Goal: Check status: Check status

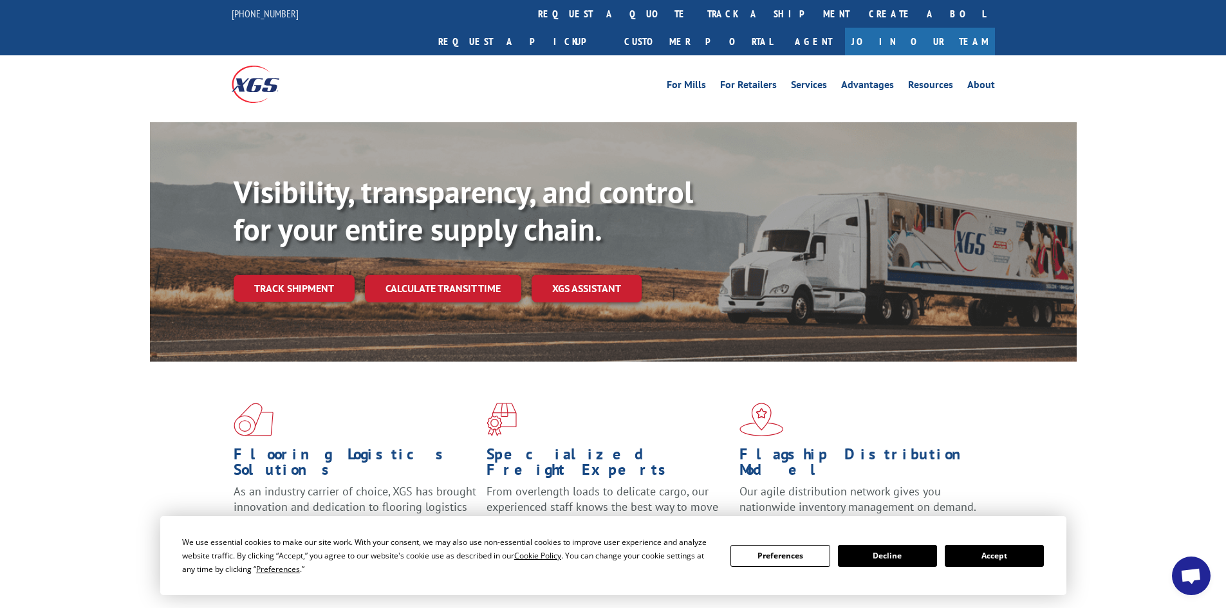
drag, startPoint x: 986, startPoint y: 558, endPoint x: 1041, endPoint y: 495, distance: 84.4
click at [981, 557] on button "Accept" at bounding box center [994, 556] width 99 height 22
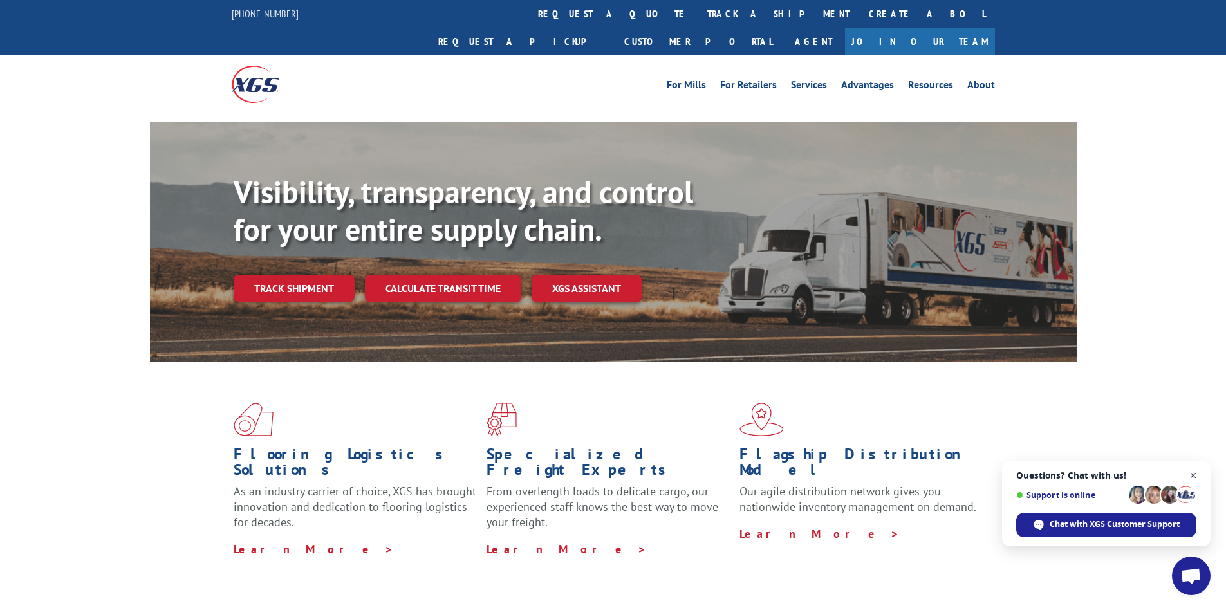
click at [981, 475] on span "Close chat" at bounding box center [1193, 476] width 16 height 16
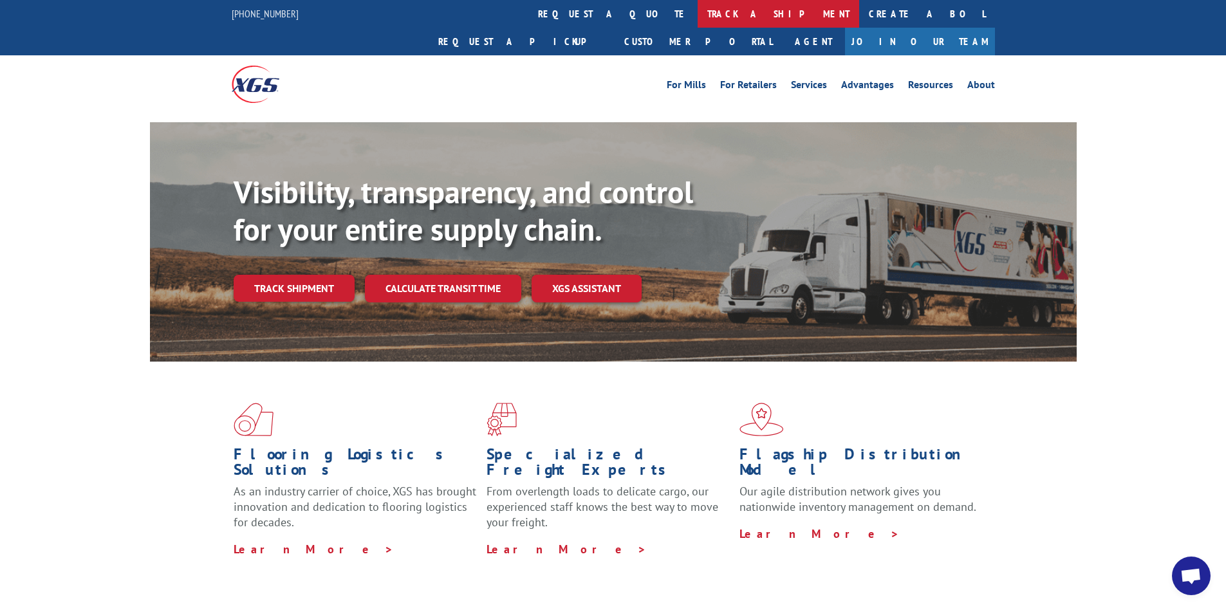
click at [697, 19] on link "track a shipment" at bounding box center [777, 14] width 161 height 28
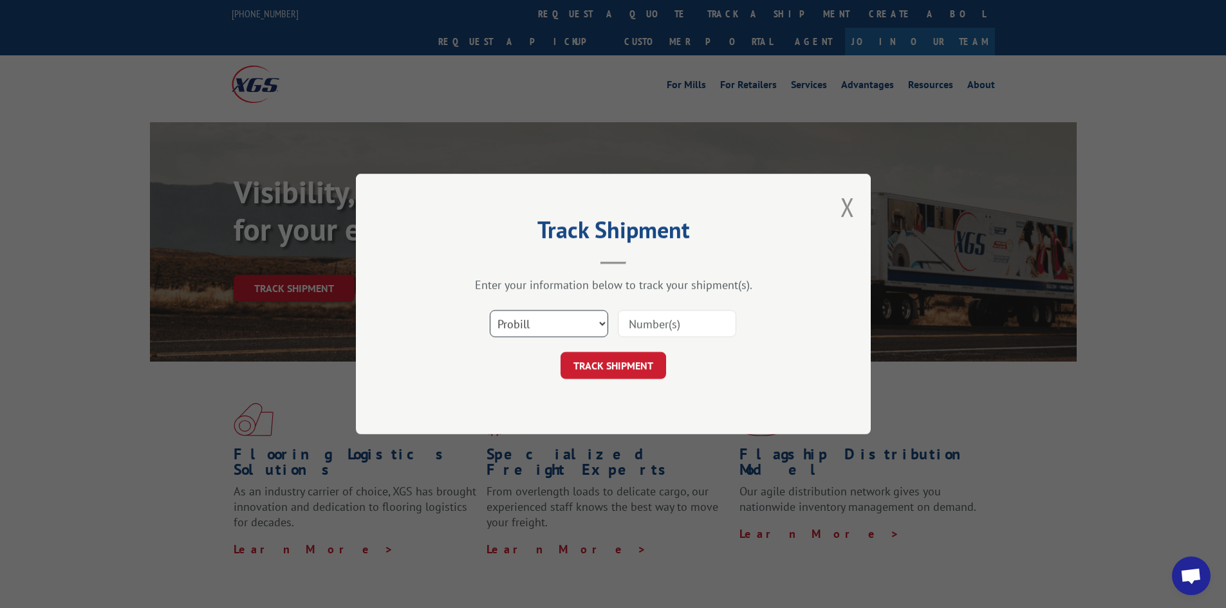
click at [543, 325] on select "Select category... Probill BOL PO" at bounding box center [549, 323] width 118 height 27
select select "po"
click at [490, 310] on select "Select category... Probill BOL PO" at bounding box center [549, 323] width 118 height 27
click at [692, 331] on input at bounding box center [677, 323] width 118 height 27
type input "40518318"
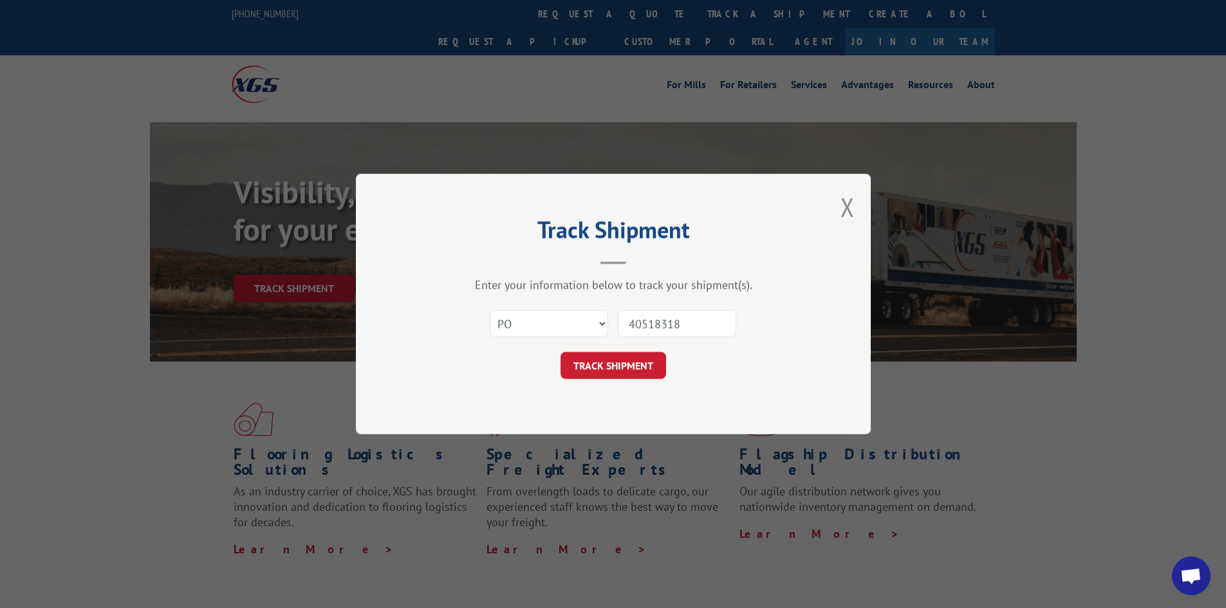
click at [560, 352] on button "TRACK SHIPMENT" at bounding box center [613, 365] width 106 height 27
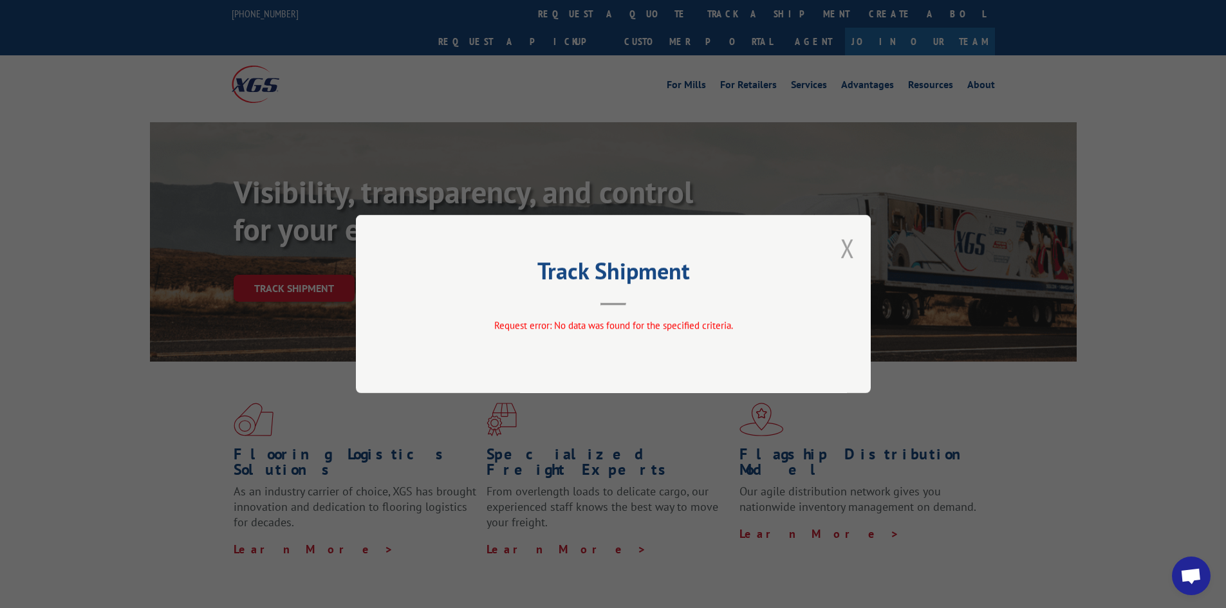
click at [849, 247] on button "Close modal" at bounding box center [847, 248] width 14 height 34
